Goal: Task Accomplishment & Management: Complete application form

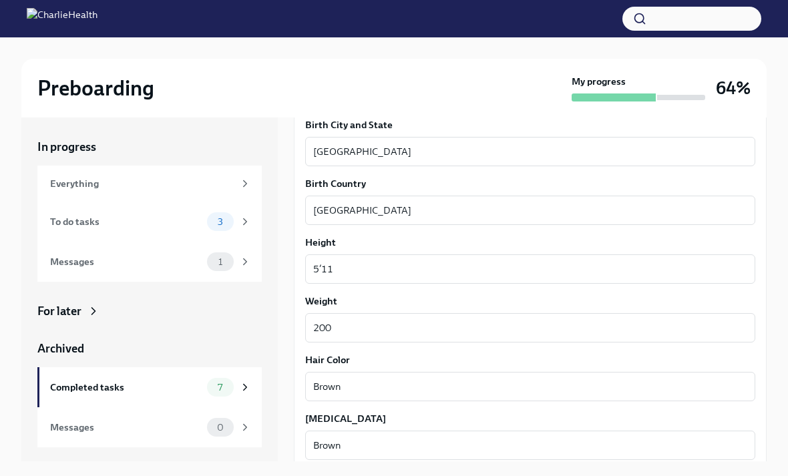
scroll to position [1024, 0]
click at [636, 306] on label "Weight" at bounding box center [530, 300] width 450 height 13
click at [636, 320] on textarea "200" at bounding box center [530, 328] width 434 height 16
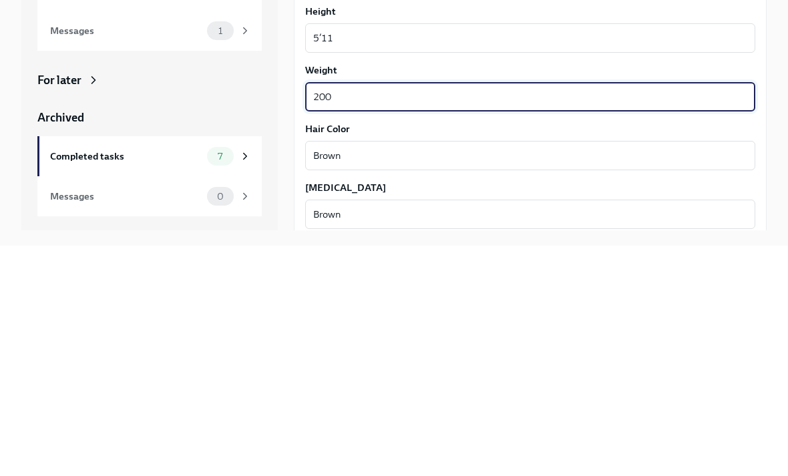
click at [699, 320] on textarea "200" at bounding box center [530, 328] width 434 height 16
click at [698, 320] on textarea "200" at bounding box center [530, 328] width 434 height 16
type textarea "180"
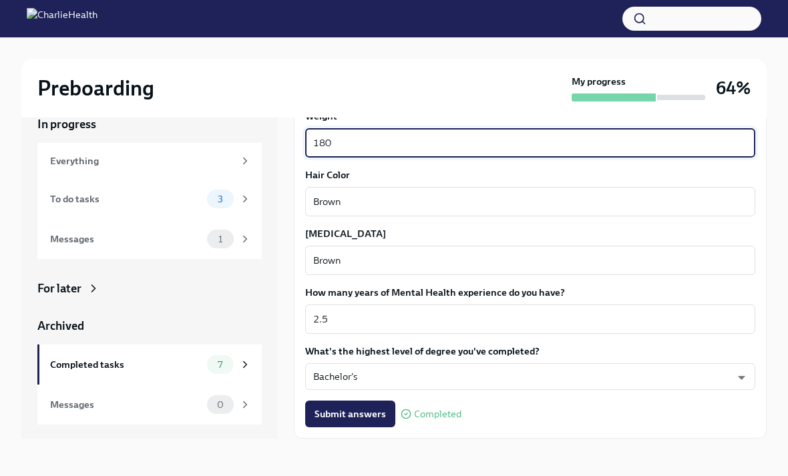
scroll to position [1186, 0]
click at [461, 461] on span "Next task : Complete your drug screening" at bounding box center [392, 467] width 178 height 13
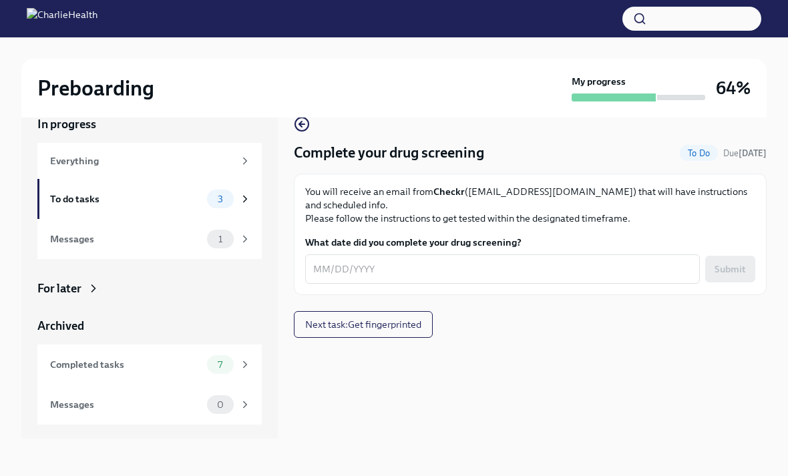
click at [369, 318] on span "Next task : Get fingerprinted" at bounding box center [363, 324] width 116 height 13
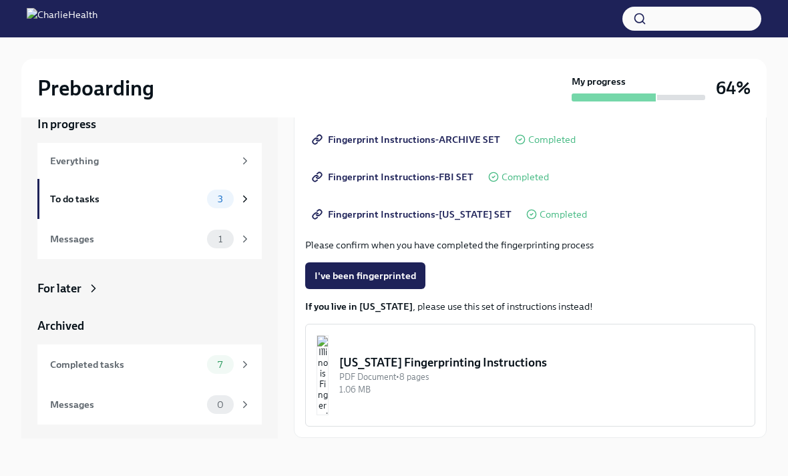
scroll to position [208, 0]
click at [367, 455] on button "Next task : Complete FBI Clearance Screening AFTER Fingerprinting" at bounding box center [447, 468] width 307 height 27
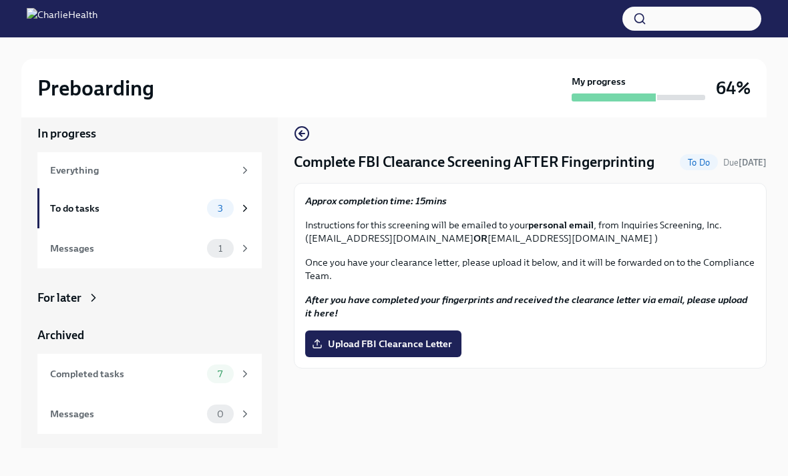
scroll to position [13, 0]
click at [220, 377] on span "7" at bounding box center [220, 375] width 21 height 10
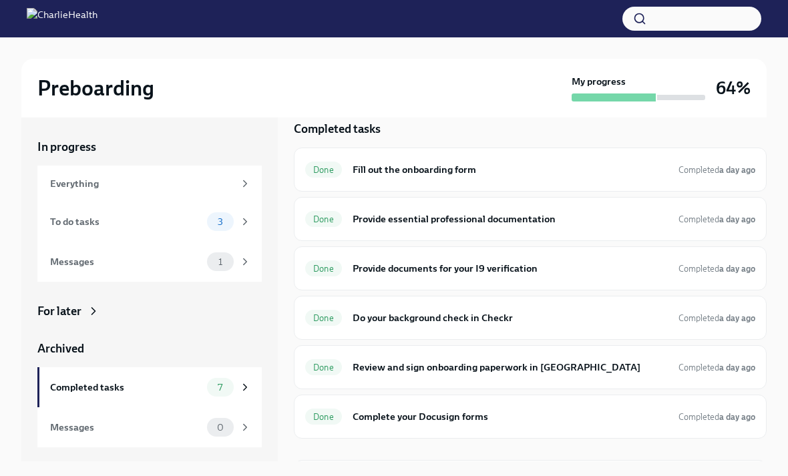
click at [702, 228] on div "Done Provide essential professional documentation Completed a day ago" at bounding box center [530, 218] width 450 height 21
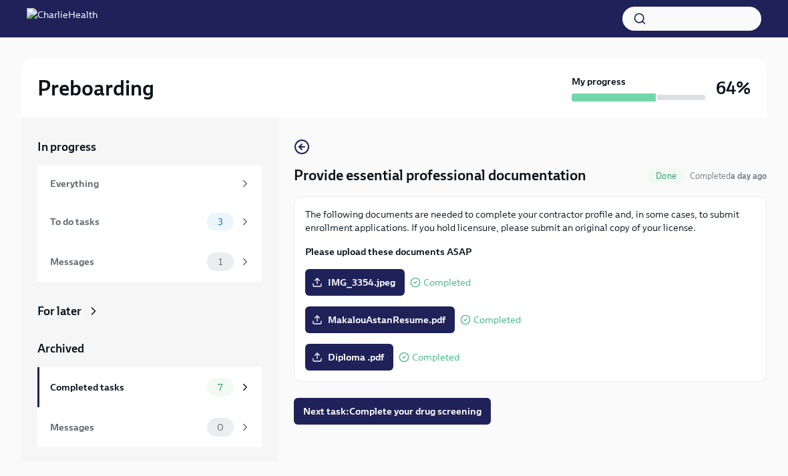
click at [249, 222] on icon at bounding box center [245, 222] width 12 height 12
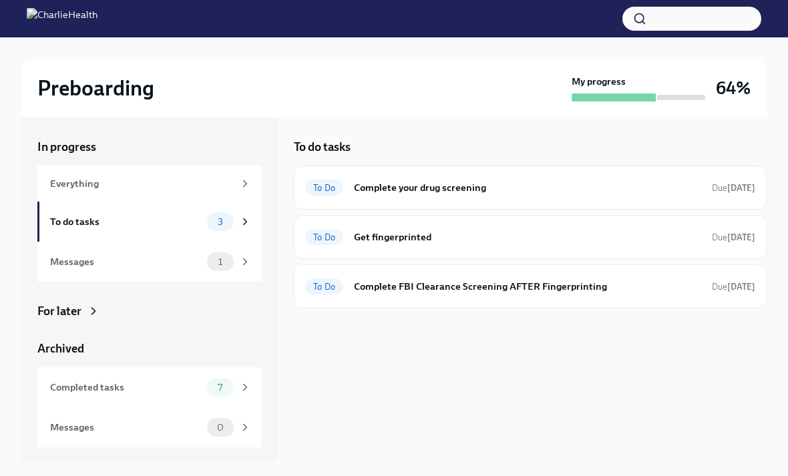
click at [221, 251] on div "Messages 1" at bounding box center [149, 262] width 224 height 40
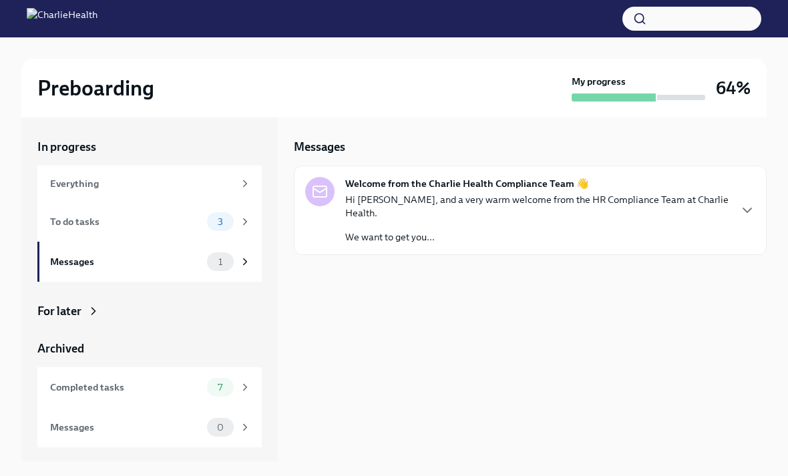
click at [227, 190] on div "Everything" at bounding box center [142, 183] width 184 height 15
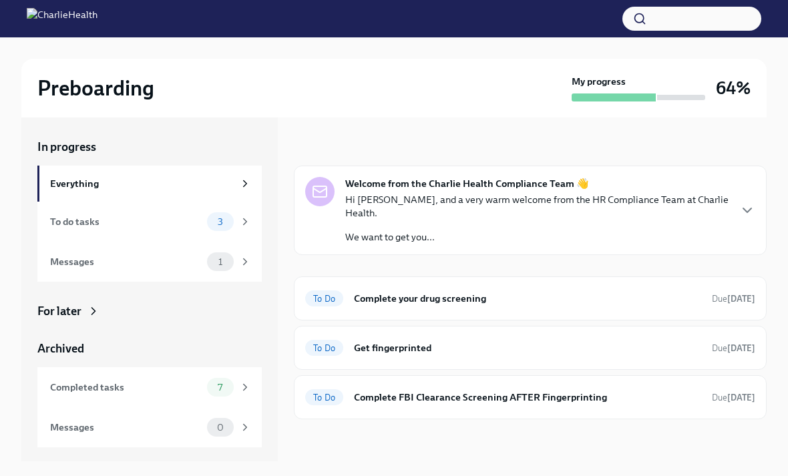
click at [224, 190] on div "Everything" at bounding box center [142, 183] width 184 height 15
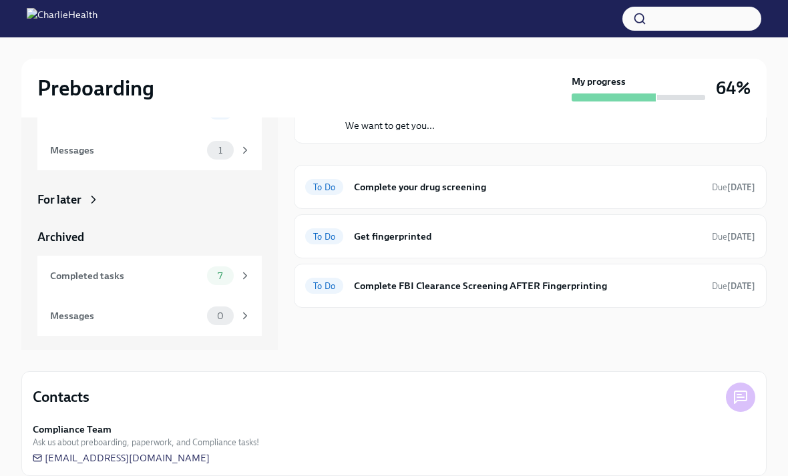
scroll to position [128, 0]
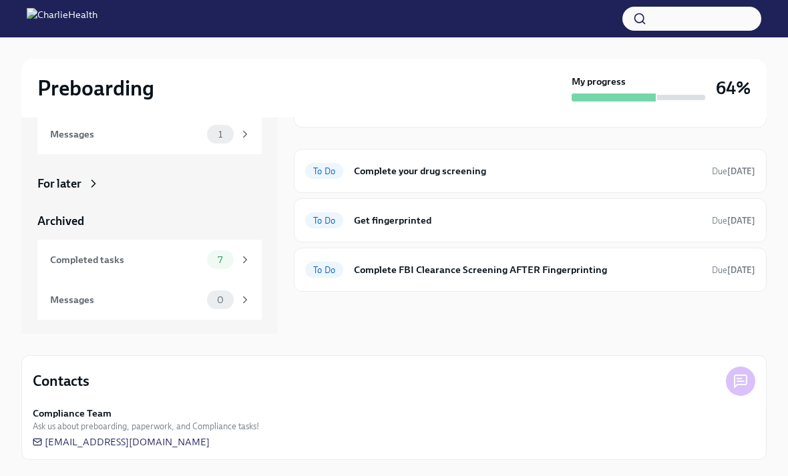
click at [230, 251] on div "7" at bounding box center [229, 259] width 44 height 19
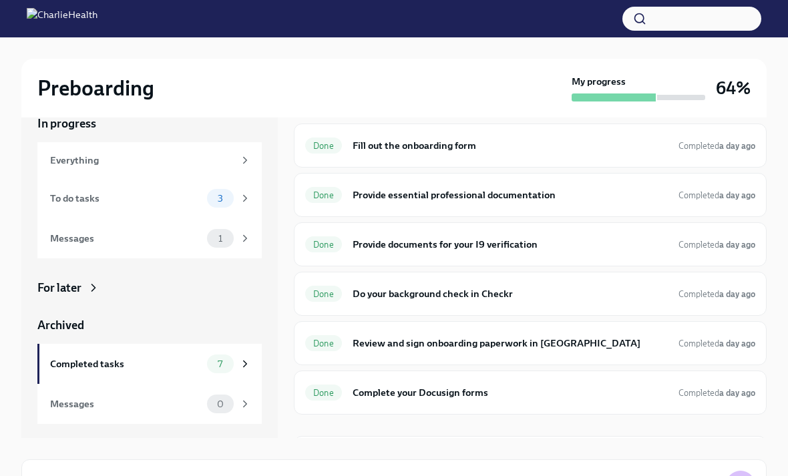
scroll to position [18, 0]
click at [660, 453] on h6 "Register on the [US_STATE] [MEDICAL_DATA] website" at bounding box center [510, 458] width 315 height 15
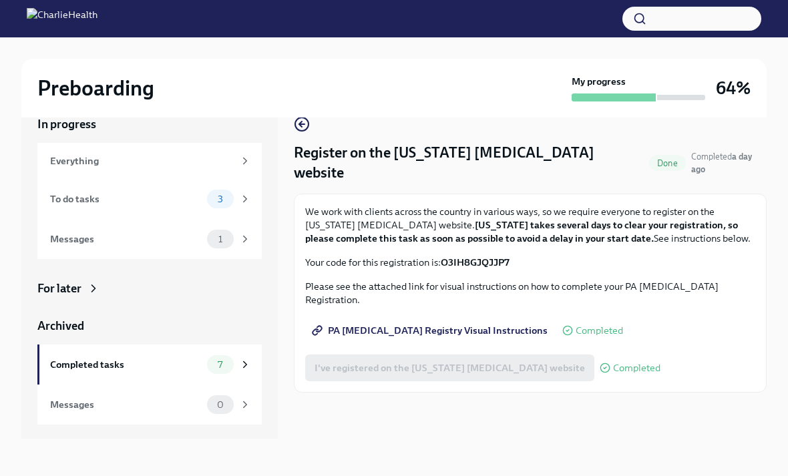
click at [220, 365] on span "7" at bounding box center [220, 365] width 21 height 10
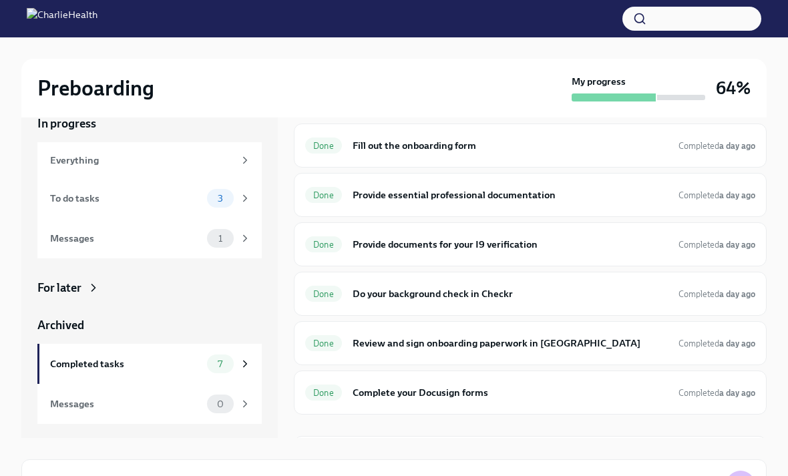
scroll to position [18, 0]
click at [228, 201] on span "3" at bounding box center [220, 199] width 21 height 10
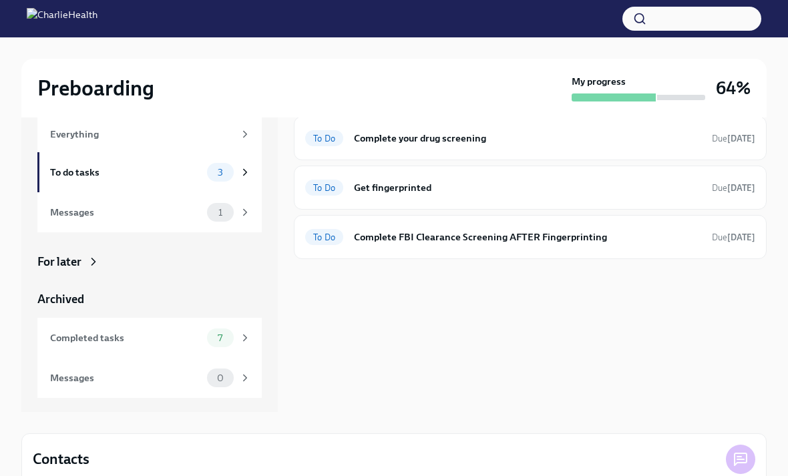
scroll to position [128, 0]
